Goal: Task Accomplishment & Management: Manage account settings

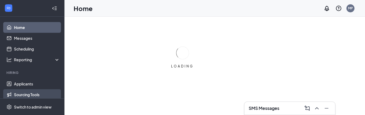
click at [33, 92] on link "Sourcing Tools" at bounding box center [37, 94] width 46 height 11
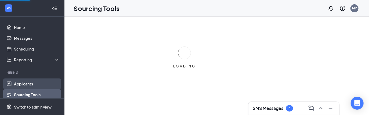
click at [33, 85] on link "Applicants" at bounding box center [37, 83] width 46 height 11
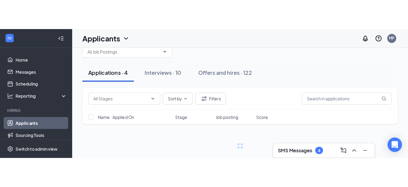
scroll to position [23, 0]
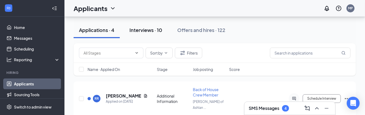
click at [132, 30] on div "Interviews · 10" at bounding box center [145, 30] width 33 height 7
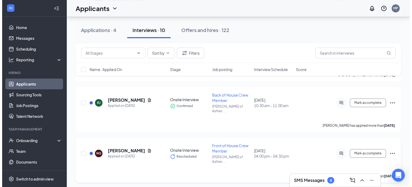
scroll to position [377, 0]
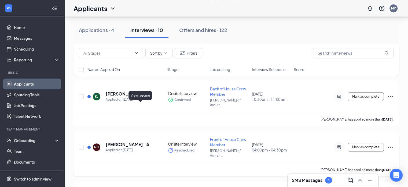
click at [145, 115] on icon "Document" at bounding box center [147, 144] width 4 height 4
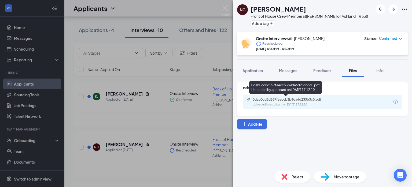
click at [331, 99] on div "0dab0cd8d557faeccb3b4da6d233b3c0.pdf" at bounding box center [289, 99] width 87 height 4
